Goal: Information Seeking & Learning: Learn about a topic

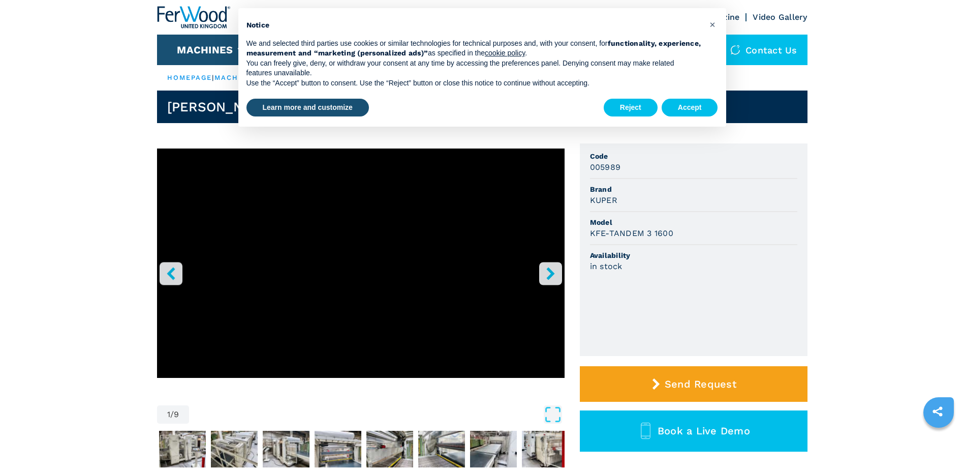
scroll to position [51, 0]
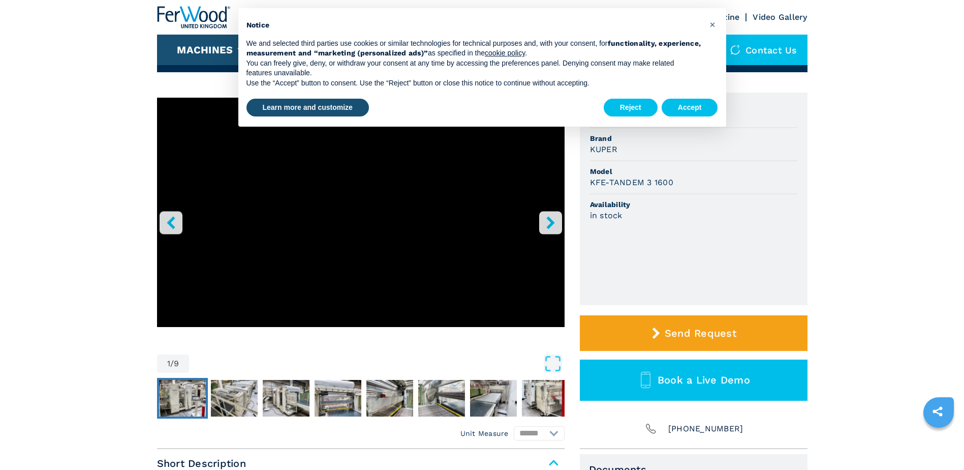
click at [174, 399] on img "Go to Slide 2" at bounding box center [182, 398] width 47 height 37
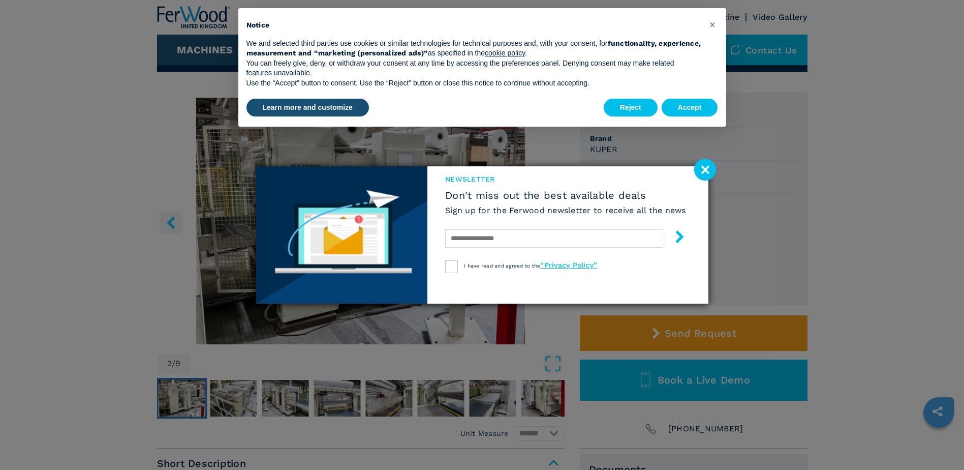
click at [705, 175] on image at bounding box center [705, 170] width 22 height 22
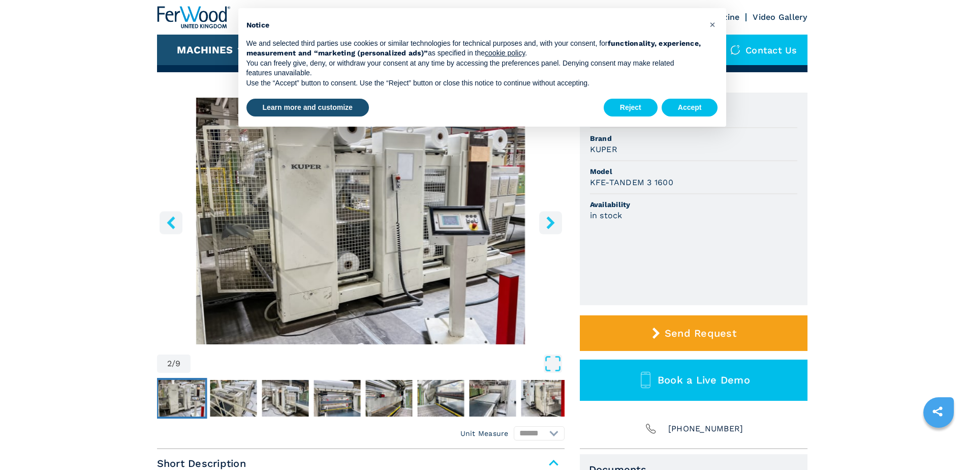
click at [552, 218] on icon "right-button" at bounding box center [550, 222] width 13 height 13
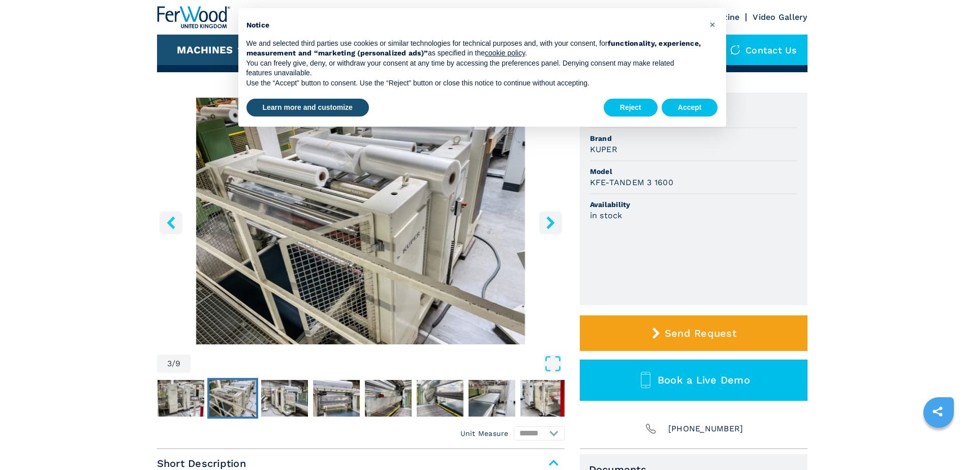
click at [549, 226] on icon "right-button" at bounding box center [550, 222] width 8 height 13
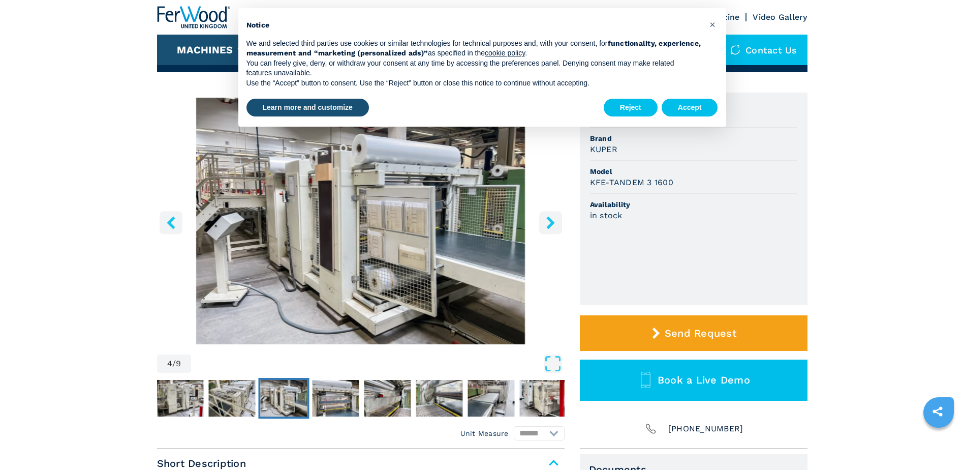
click at [549, 226] on icon "right-button" at bounding box center [550, 222] width 8 height 13
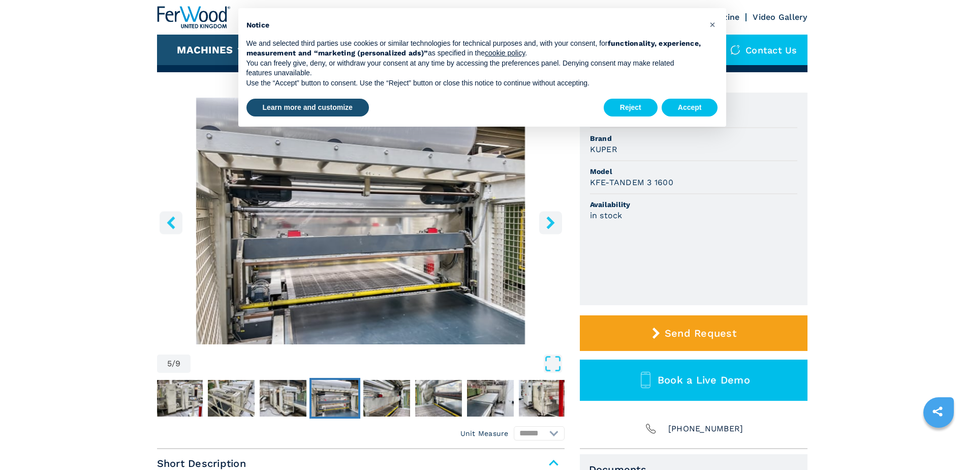
click at [549, 226] on icon "right-button" at bounding box center [550, 222] width 8 height 13
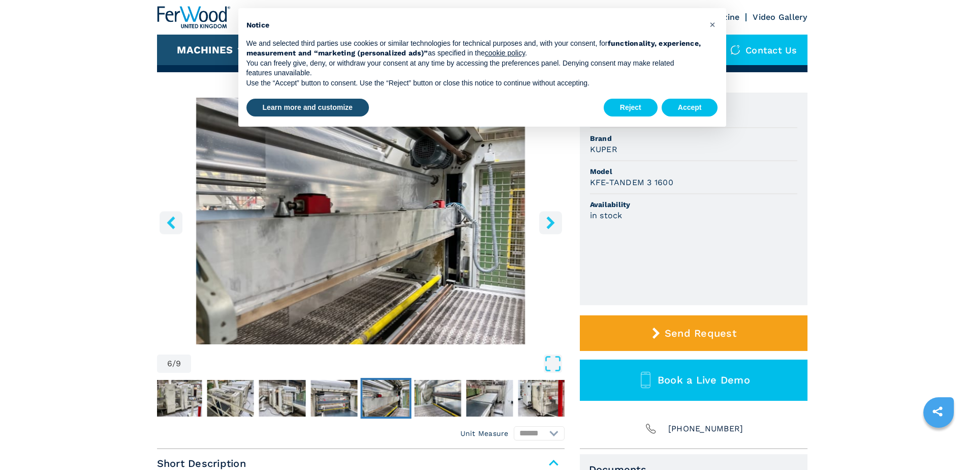
click at [549, 226] on icon "right-button" at bounding box center [550, 222] width 8 height 13
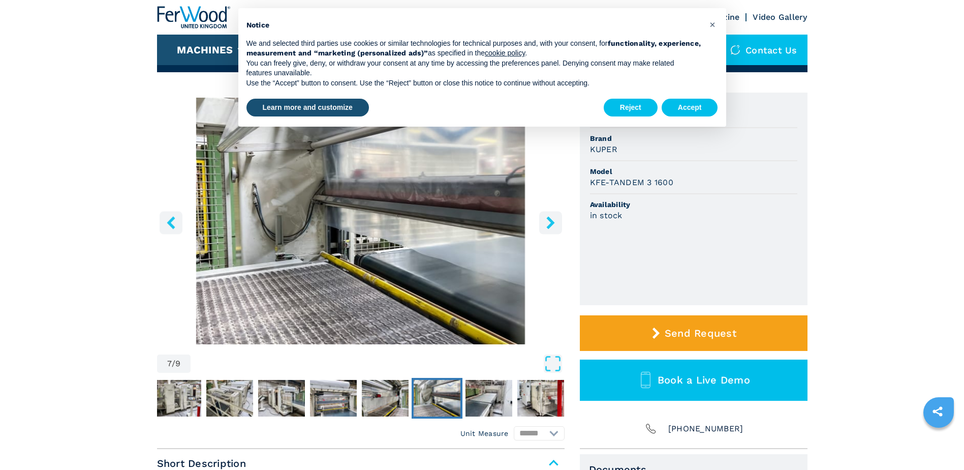
click at [549, 226] on icon "right-button" at bounding box center [550, 222] width 8 height 13
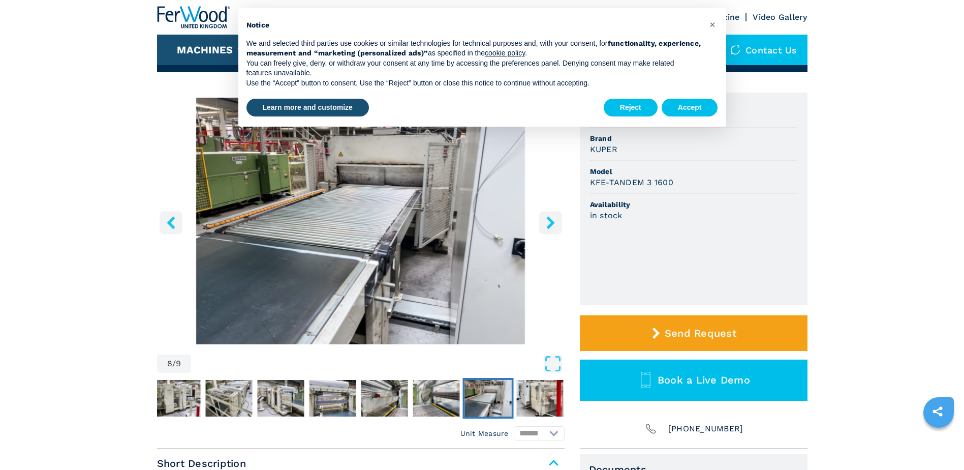
click at [549, 226] on icon "right-button" at bounding box center [550, 222] width 8 height 13
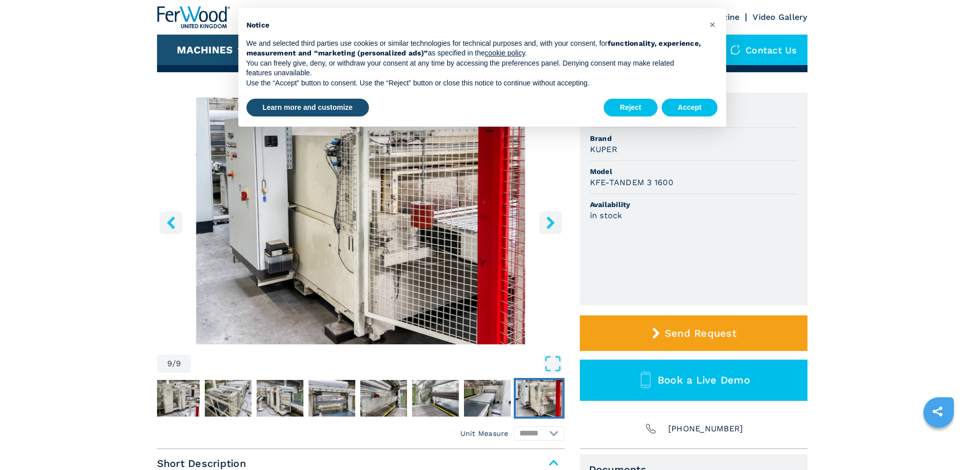
click at [549, 226] on icon "right-button" at bounding box center [550, 222] width 8 height 13
